Goal: Information Seeking & Learning: Compare options

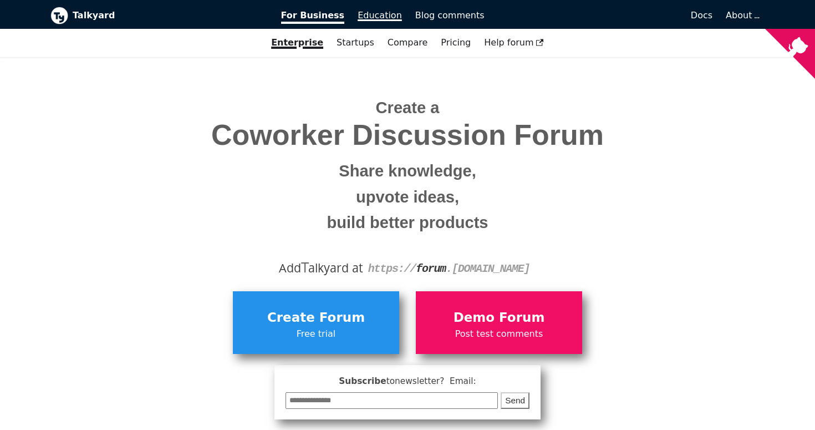
click at [372, 13] on span "Education" at bounding box center [379, 15] width 44 height 11
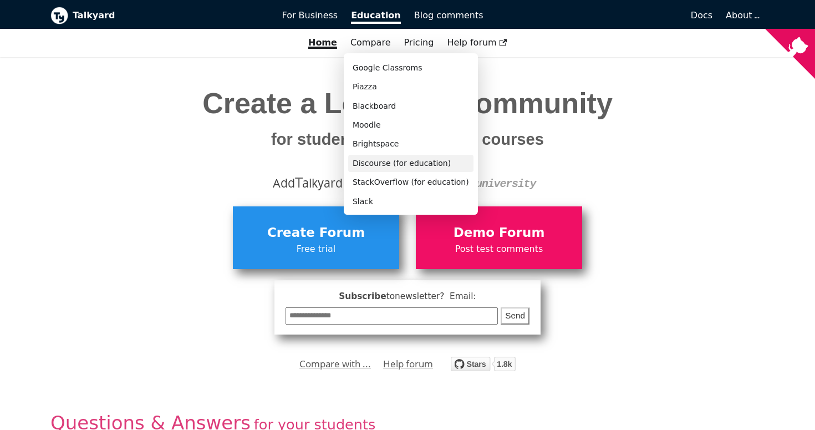
click at [374, 165] on link "Discourse (for education)" at bounding box center [410, 163] width 125 height 17
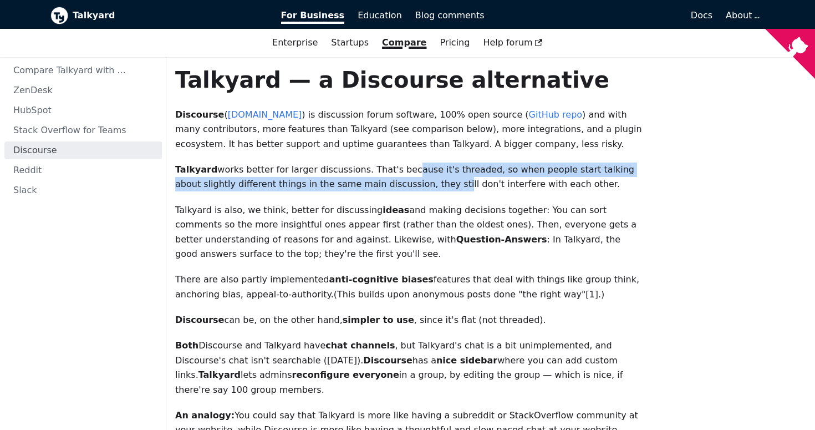
drag, startPoint x: 392, startPoint y: 167, endPoint x: 412, endPoint y: 185, distance: 26.7
click at [412, 185] on p "Talkyard works better for larger discussions. That's because it's threaded, so …" at bounding box center [409, 176] width 469 height 29
